Goal: Transaction & Acquisition: Purchase product/service

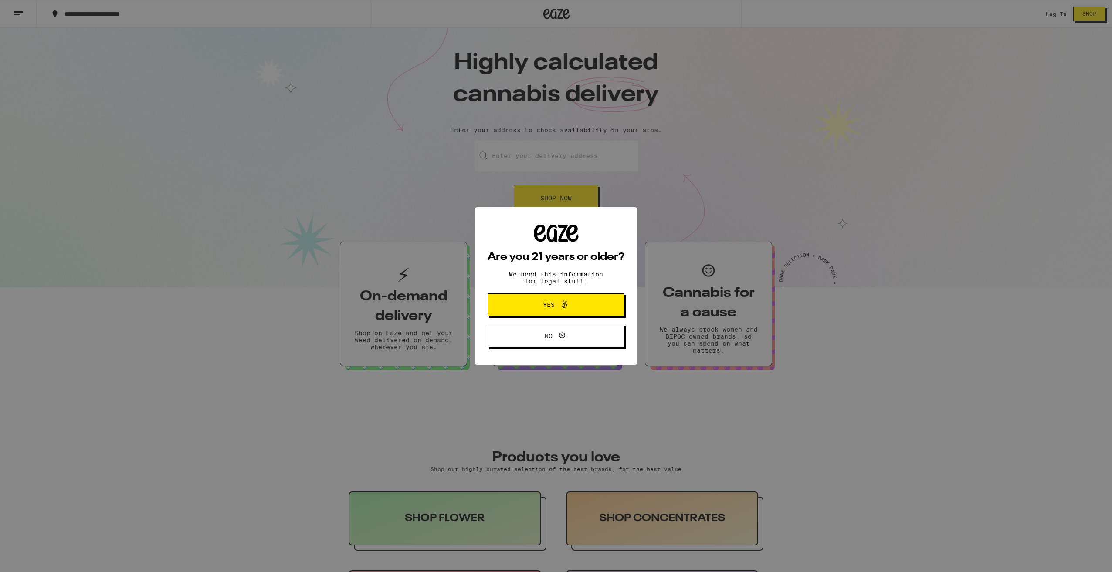
click at [562, 306] on icon at bounding box center [563, 304] width 5 height 7
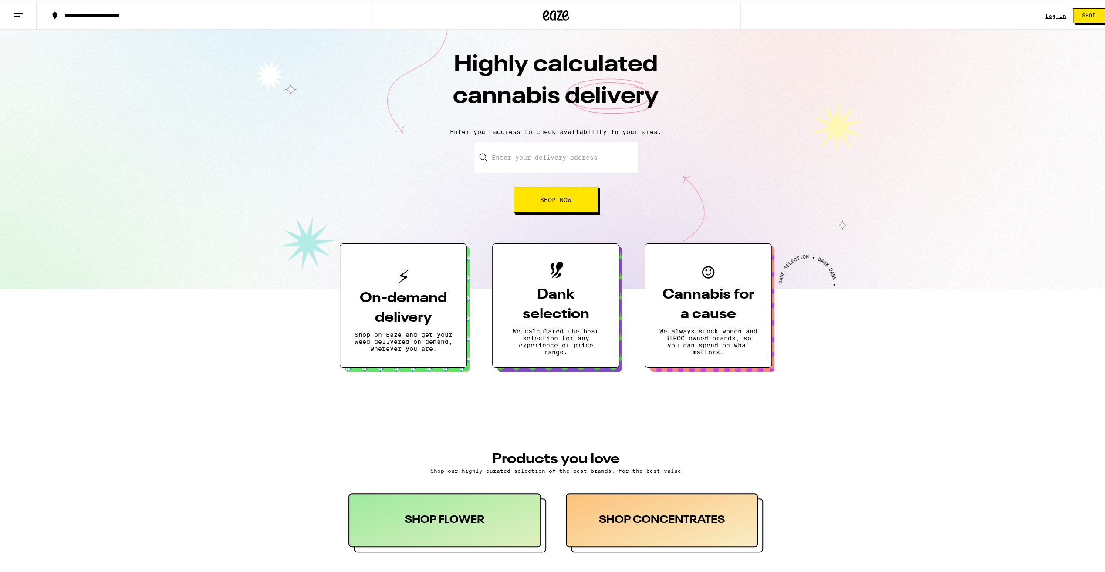
click at [548, 209] on button "Shop Now" at bounding box center [556, 198] width 85 height 26
drag, startPoint x: 528, startPoint y: 155, endPoint x: 715, endPoint y: 145, distance: 187.1
click at [715, 145] on div "Enter your delivery address [STREET_ADDRESS] Shop Now" at bounding box center [556, 176] width 1094 height 71
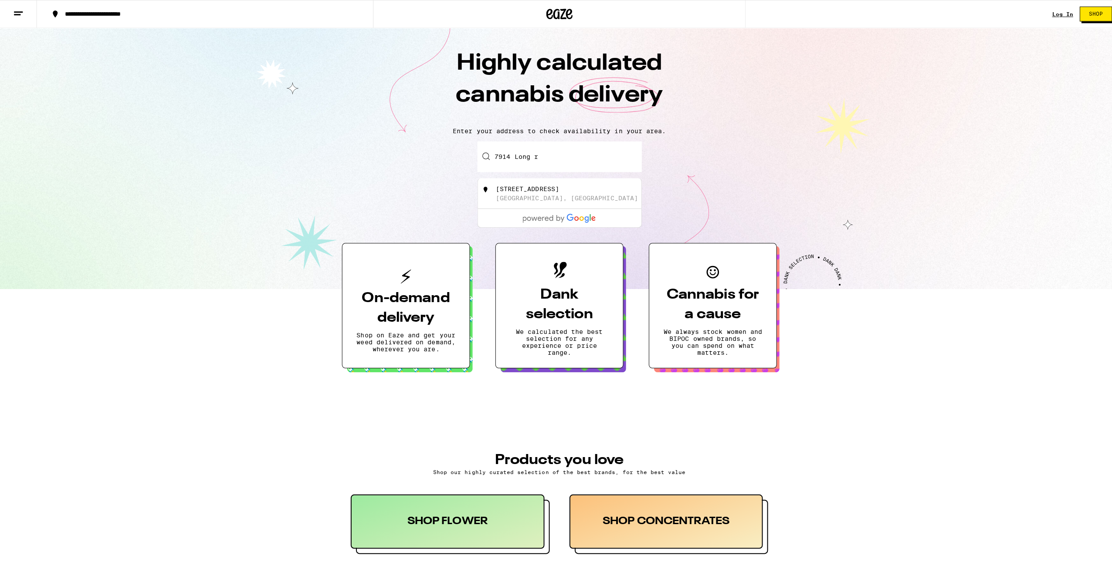
scroll to position [0, 0]
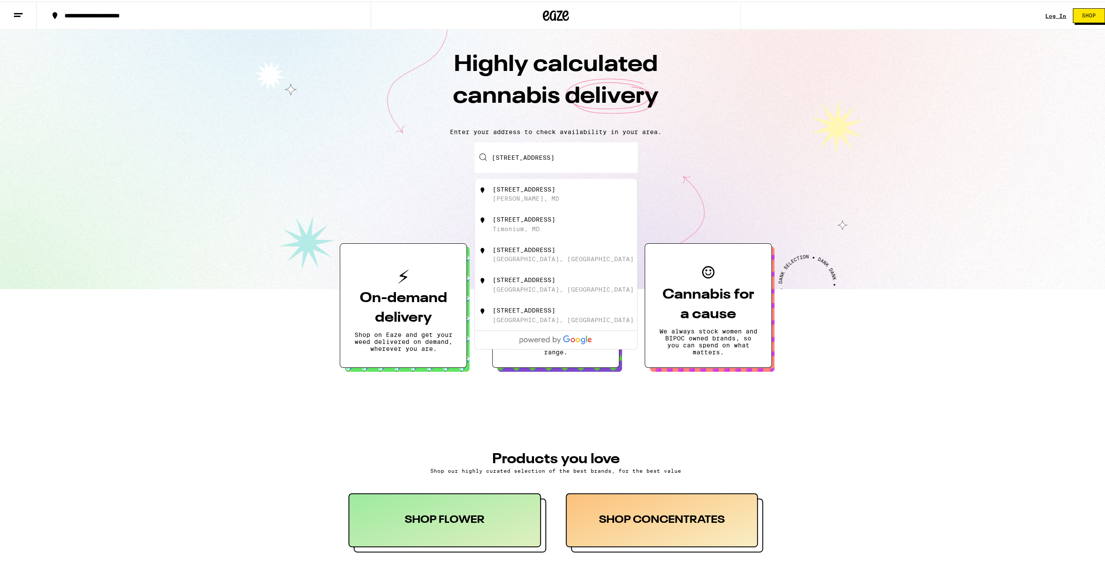
click at [544, 191] on div "[STREET_ADDRESS]" at bounding box center [524, 187] width 63 height 7
type input "[STREET_ADDRESS][PERSON_NAME]"
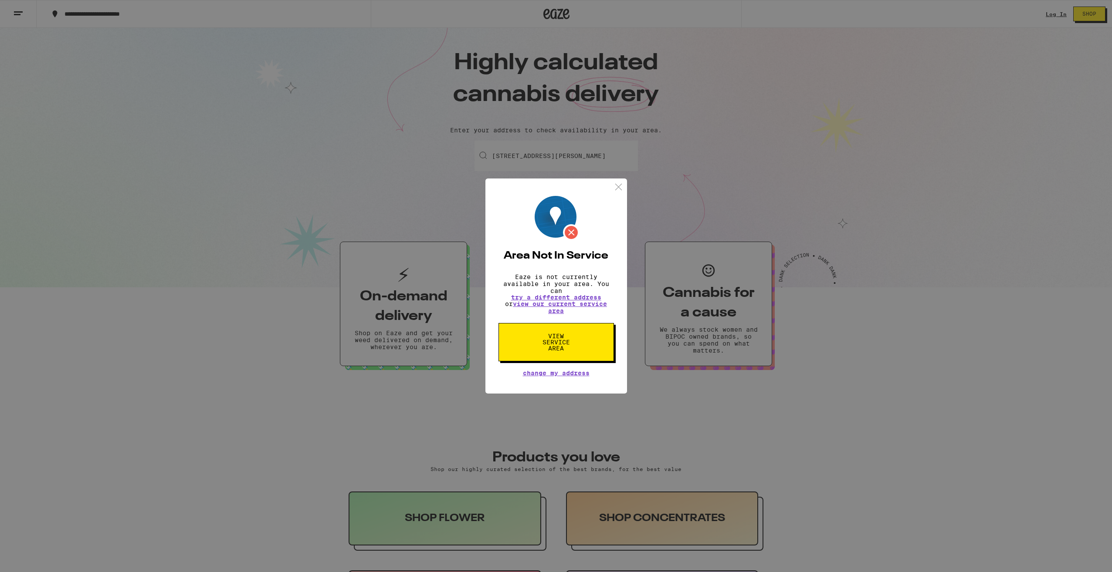
click at [620, 188] on img at bounding box center [618, 187] width 11 height 11
